Goal: Information Seeking & Learning: Learn about a topic

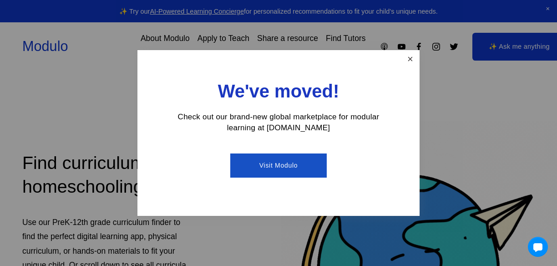
click at [413, 59] on link "Close" at bounding box center [410, 59] width 16 height 16
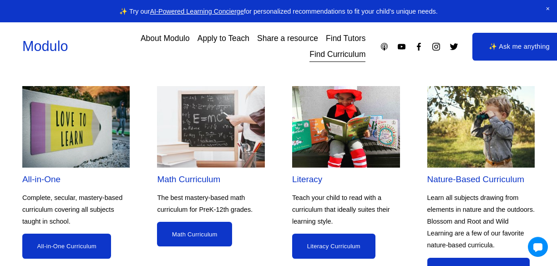
scroll to position [725, 0]
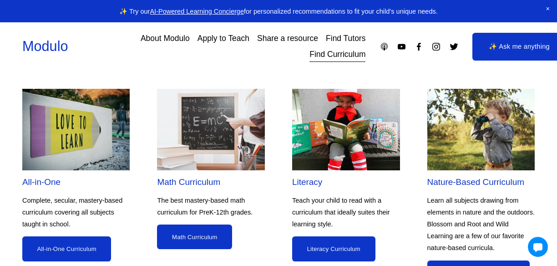
click at [336, 236] on link "Literacy Curriculum" at bounding box center [333, 248] width 83 height 25
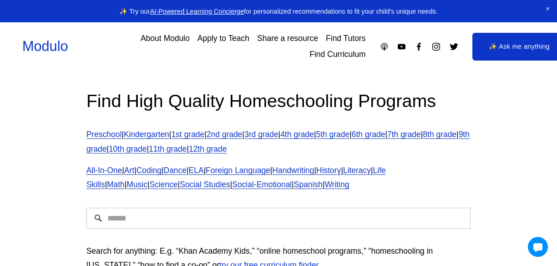
click at [105, 134] on link "Preschool" at bounding box center [105, 134] width 36 height 9
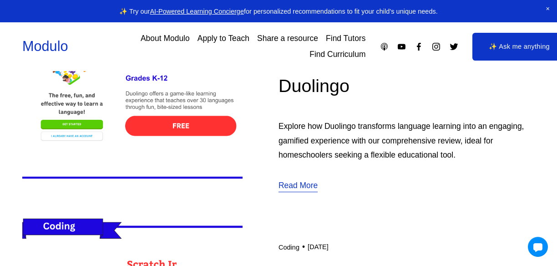
scroll to position [1288, 0]
